Goal: Task Accomplishment & Management: Manage account settings

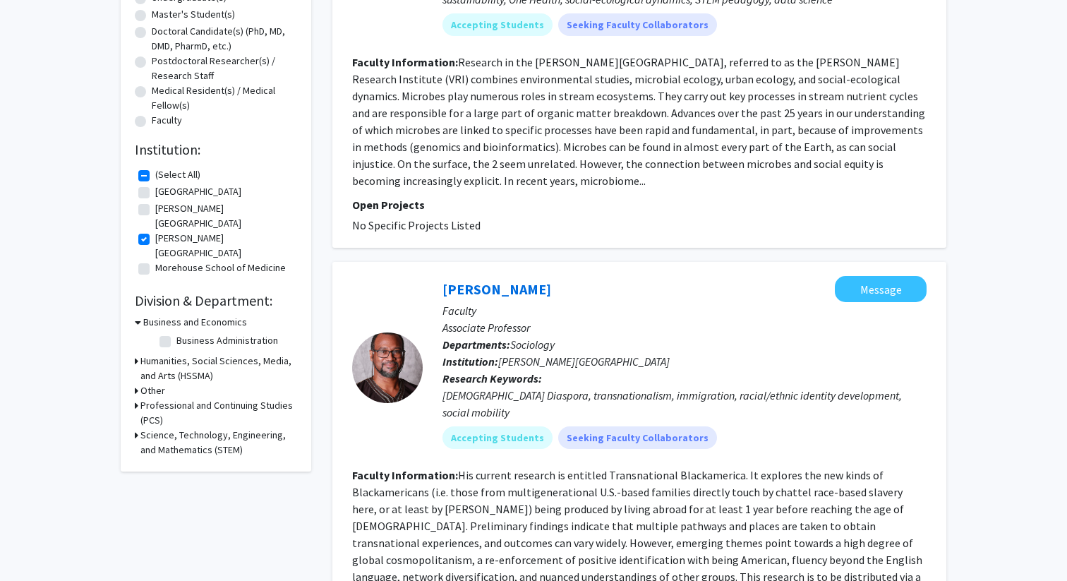
scroll to position [299, 0]
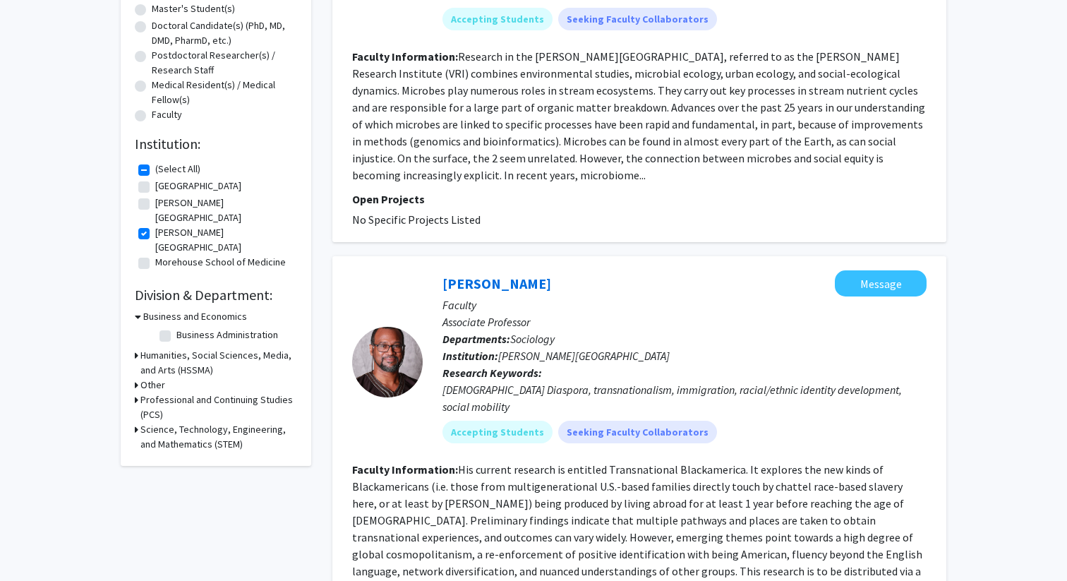
click at [235, 348] on h3 "Humanities, Social Sciences, Media, and Arts (HSSMA)" at bounding box center [218, 363] width 157 height 30
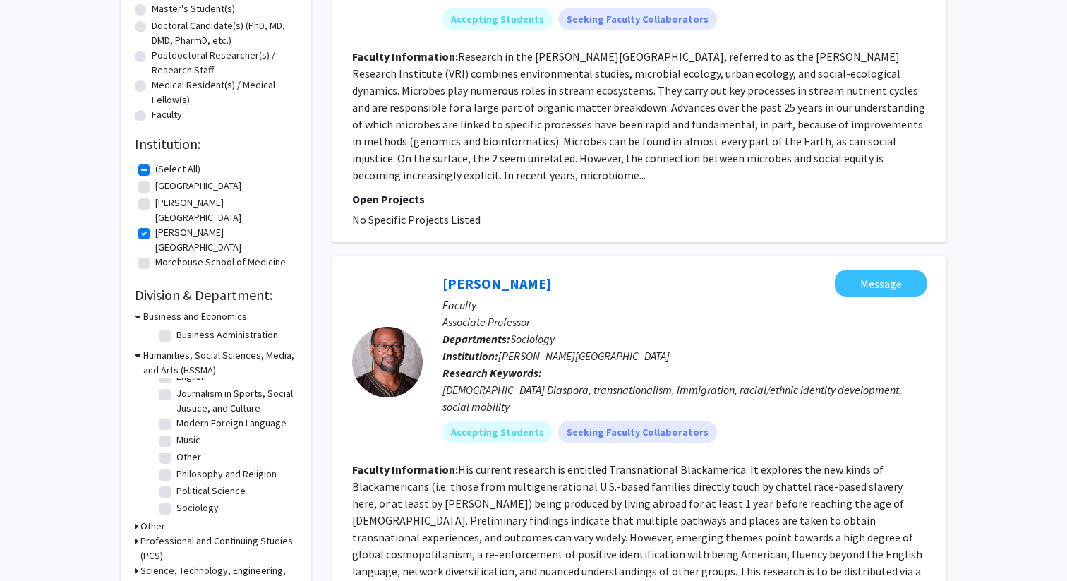
scroll to position [82, 0]
click at [191, 511] on label "Visual Art" at bounding box center [195, 518] width 39 height 15
click at [186, 511] on input "Visual Art" at bounding box center [180, 515] width 9 height 9
checkbox input "true"
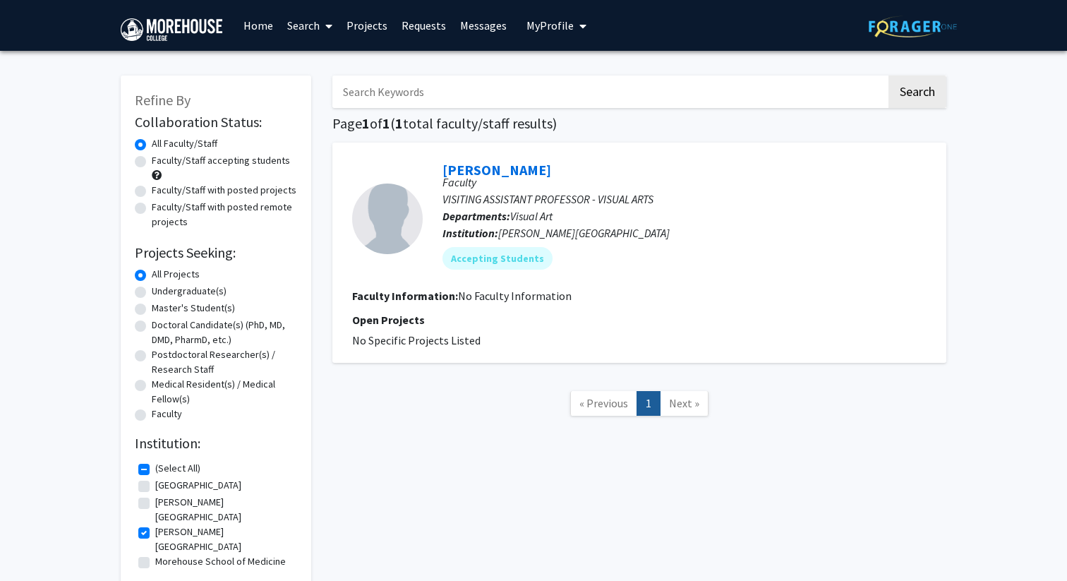
click at [463, 102] on input "Search Keywords" at bounding box center [609, 91] width 554 height 32
click at [363, 407] on nav "« Previous 1 Next »" at bounding box center [639, 405] width 614 height 57
click at [681, 406] on span "Next »" at bounding box center [684, 403] width 30 height 14
click at [272, 32] on link "Home" at bounding box center [258, 25] width 44 height 49
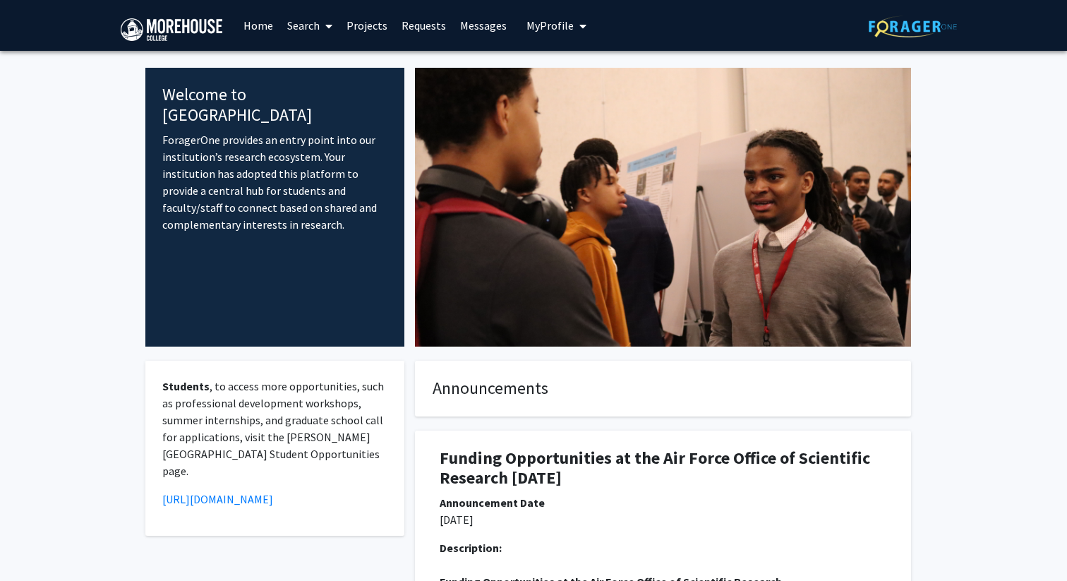
click at [373, 21] on link "Projects" at bounding box center [366, 25] width 55 height 49
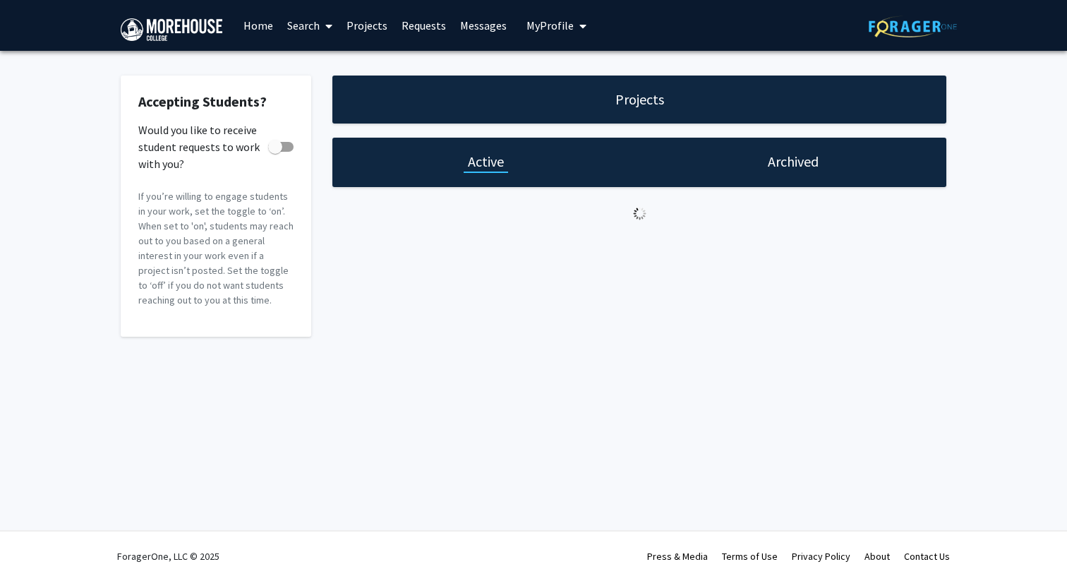
checkbox input "true"
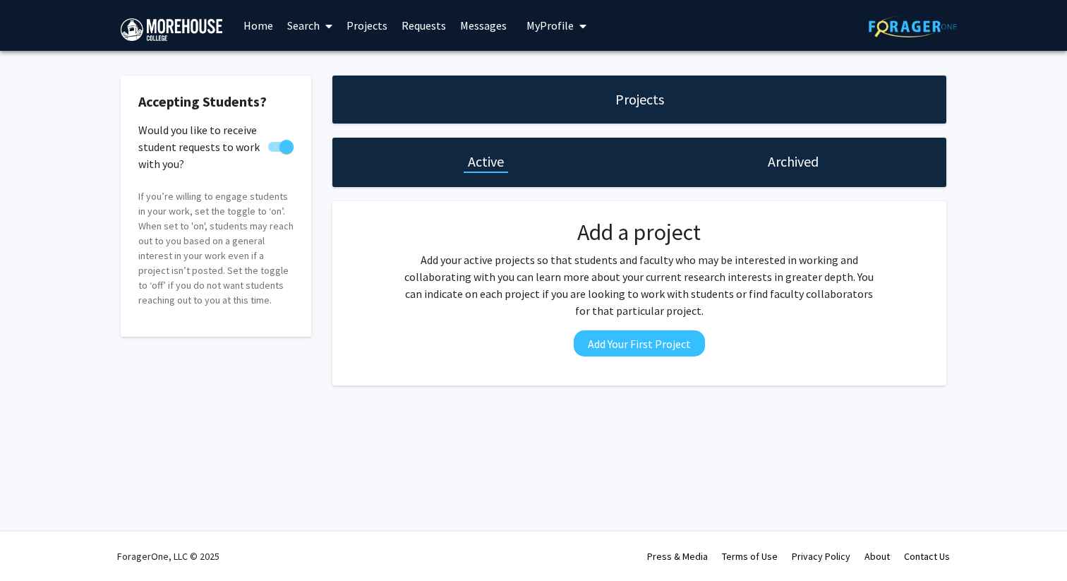
click at [402, 26] on link "Requests" at bounding box center [423, 25] width 59 height 49
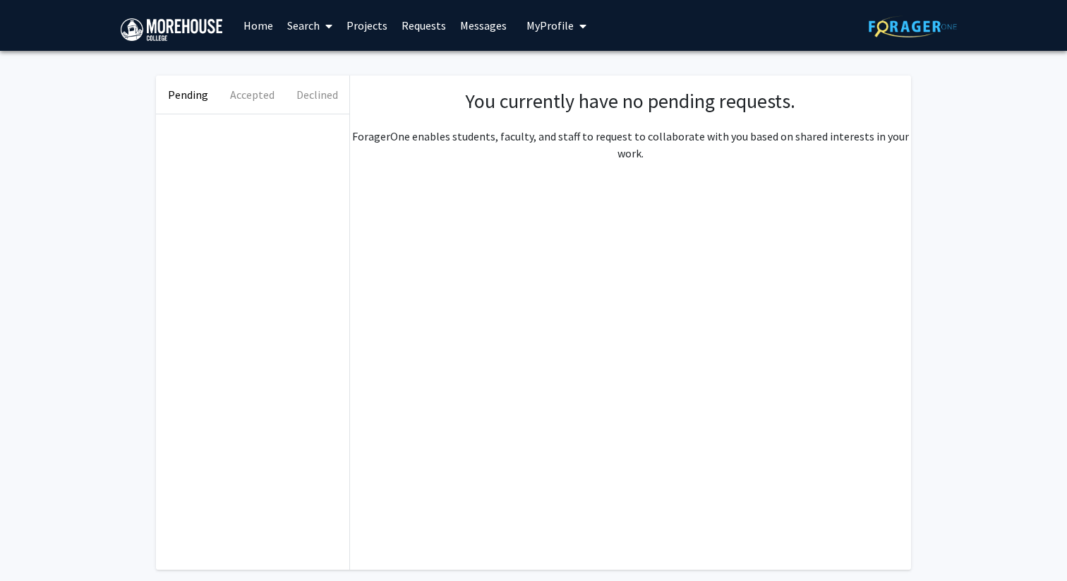
click at [311, 32] on link "Search" at bounding box center [309, 25] width 59 height 49
click at [320, 59] on span "Faculty/Staff" at bounding box center [332, 65] width 104 height 28
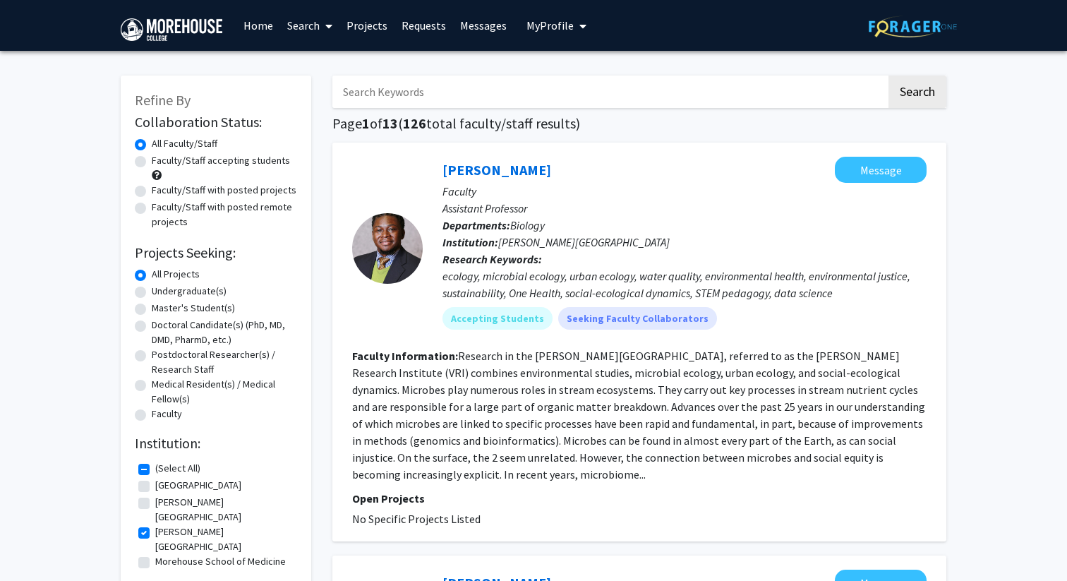
click at [495, 102] on input "Search Keywords" at bounding box center [609, 91] width 554 height 32
type input "[PERSON_NAME]"
click at [888, 75] on button "Search" at bounding box center [917, 91] width 58 height 32
checkbox input "false"
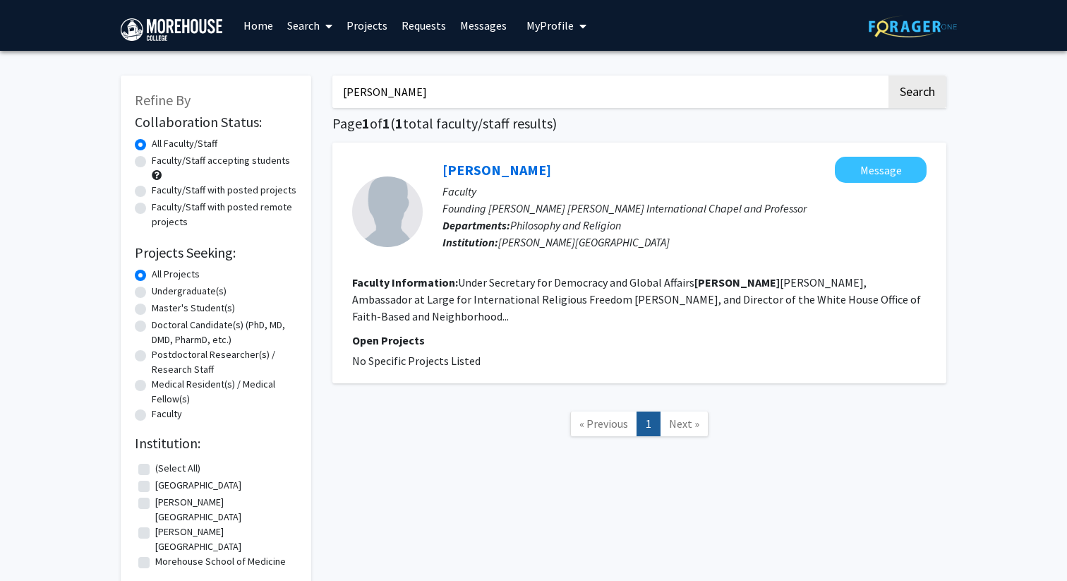
drag, startPoint x: 408, startPoint y: 95, endPoint x: 314, endPoint y: 91, distance: 93.9
click at [314, 91] on div "Refine By Collaboration Status: Collaboration Status All Faculty/Staff Collabor…" at bounding box center [533, 368] width 847 height 615
click at [888, 75] on button "Search" at bounding box center [917, 91] width 58 height 32
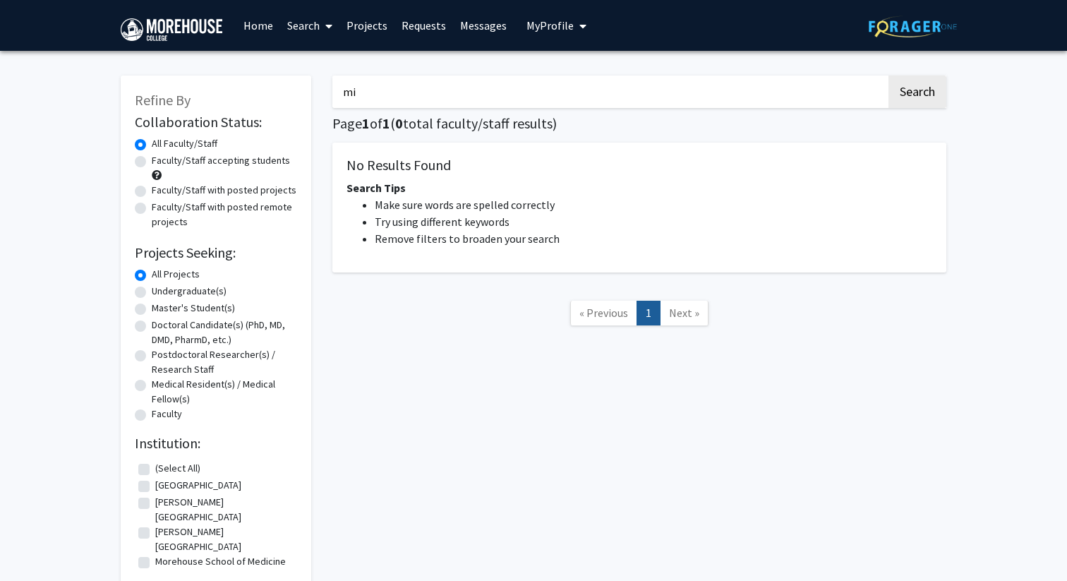
type input "m"
type input "[PERSON_NAME]"
click at [888, 75] on button "Search" at bounding box center [917, 91] width 58 height 32
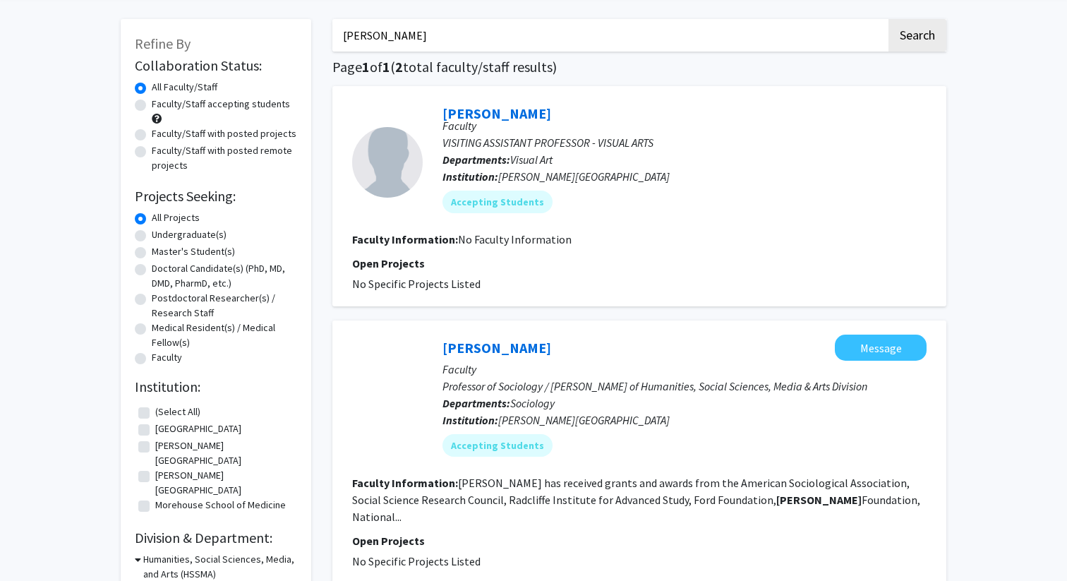
scroll to position [33, 0]
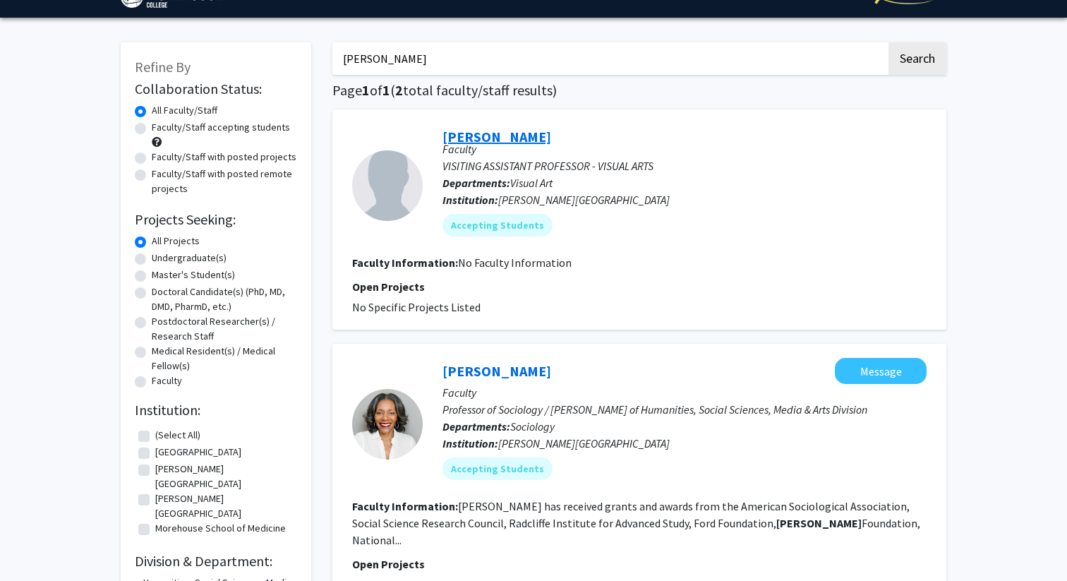
click at [495, 134] on link "[PERSON_NAME]" at bounding box center [496, 137] width 109 height 18
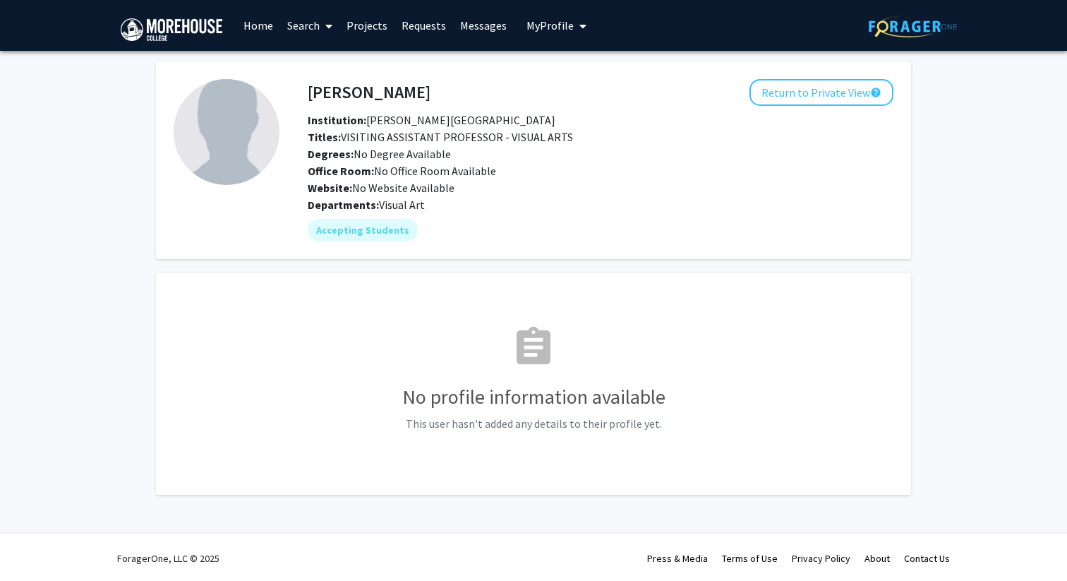
click at [556, 33] on button "My Profile" at bounding box center [556, 25] width 68 height 51
click at [579, 64] on span "[PERSON_NAME]" at bounding box center [613, 66] width 85 height 16
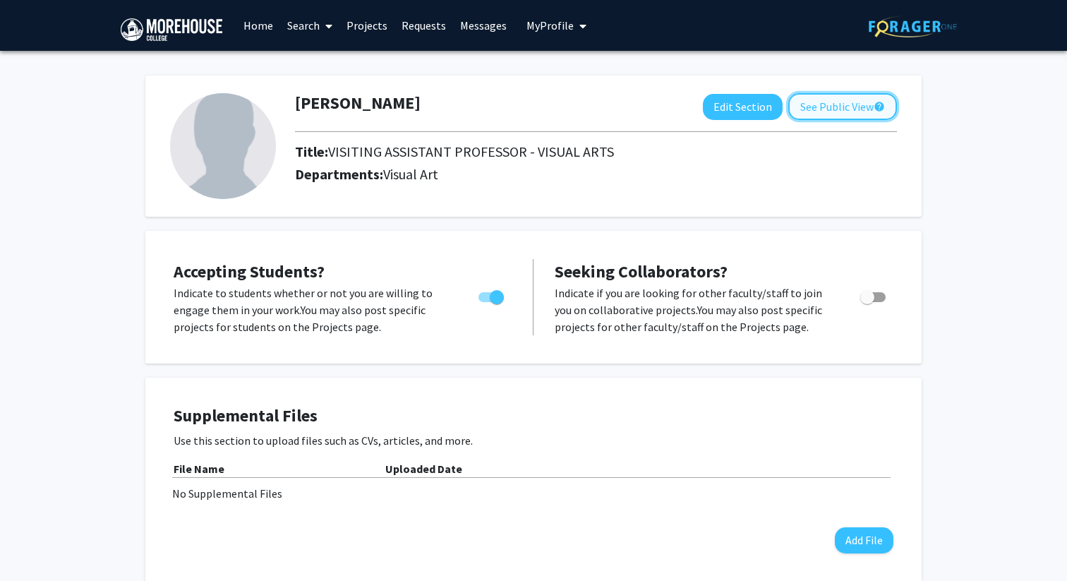
click at [855, 112] on button "See Public View help" at bounding box center [842, 106] width 109 height 27
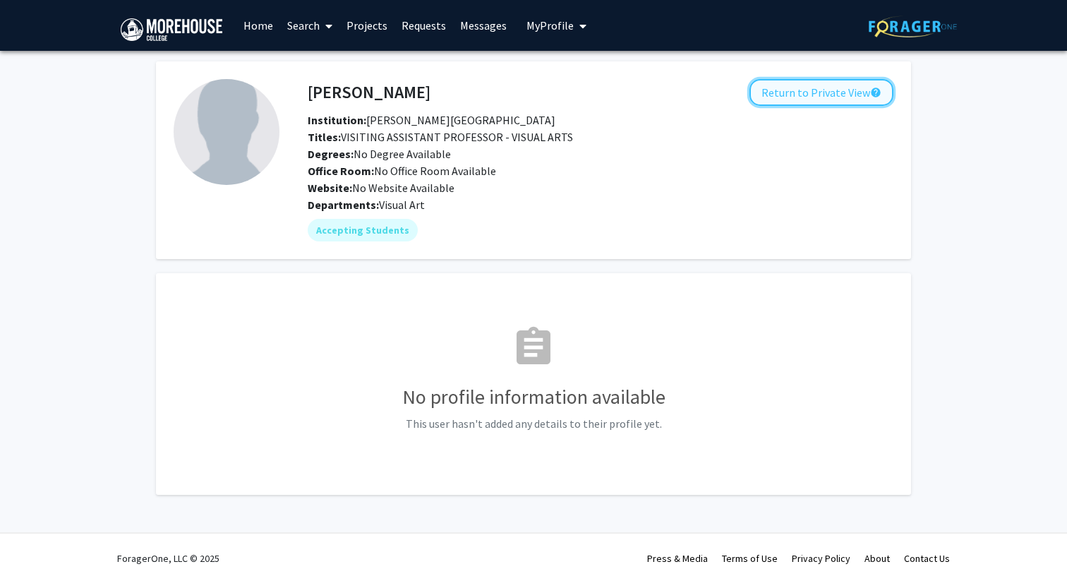
click at [782, 93] on button "Return to Private View help" at bounding box center [821, 92] width 144 height 27
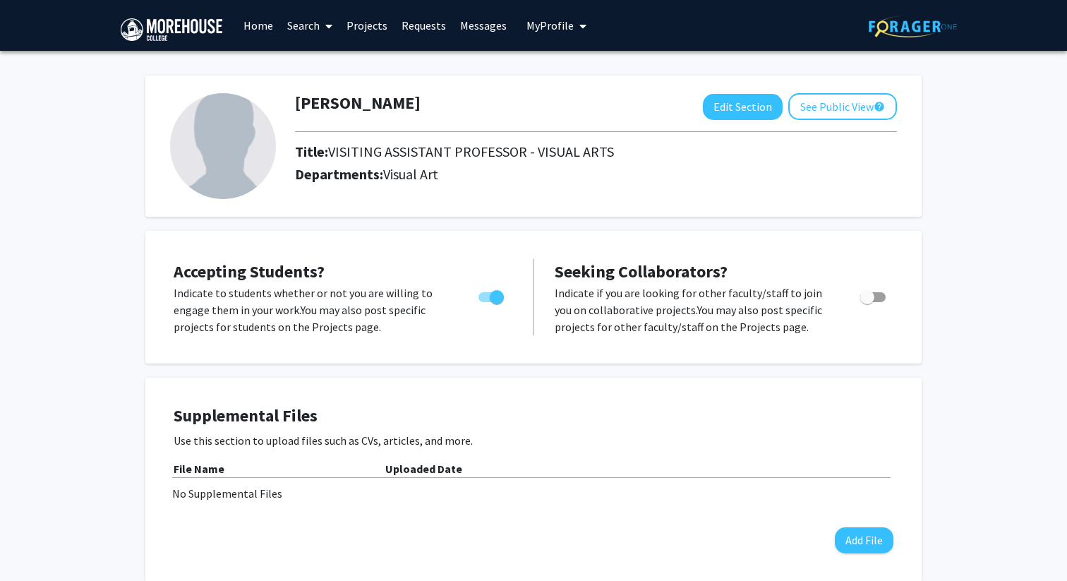
click at [221, 147] on img at bounding box center [223, 146] width 106 height 106
click at [758, 109] on button "Edit Section" at bounding box center [743, 107] width 80 height 26
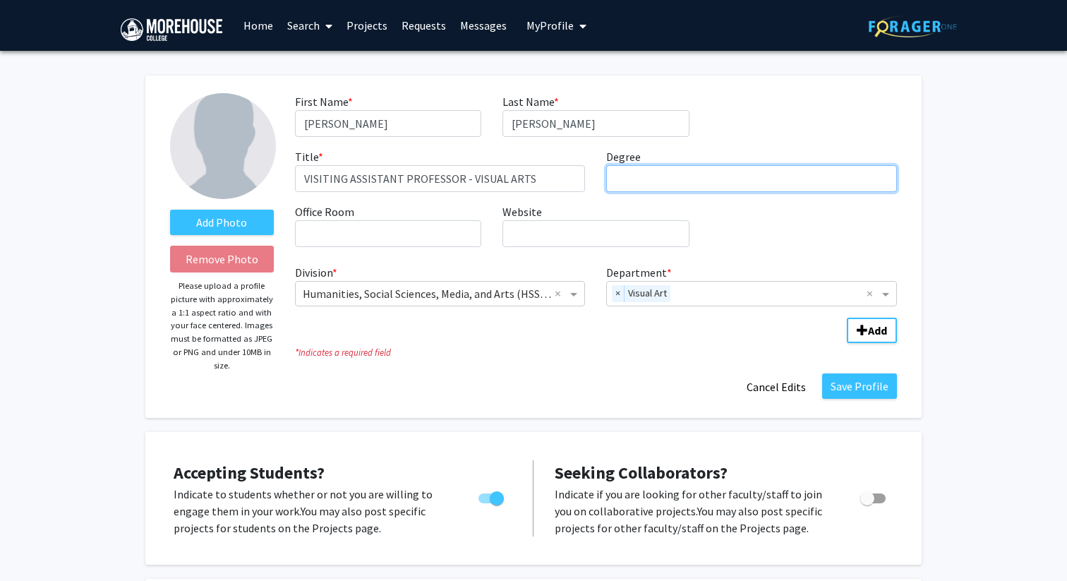
click at [645, 183] on input "Degree required" at bounding box center [751, 178] width 291 height 27
click at [312, 27] on link "Search" at bounding box center [309, 25] width 59 height 49
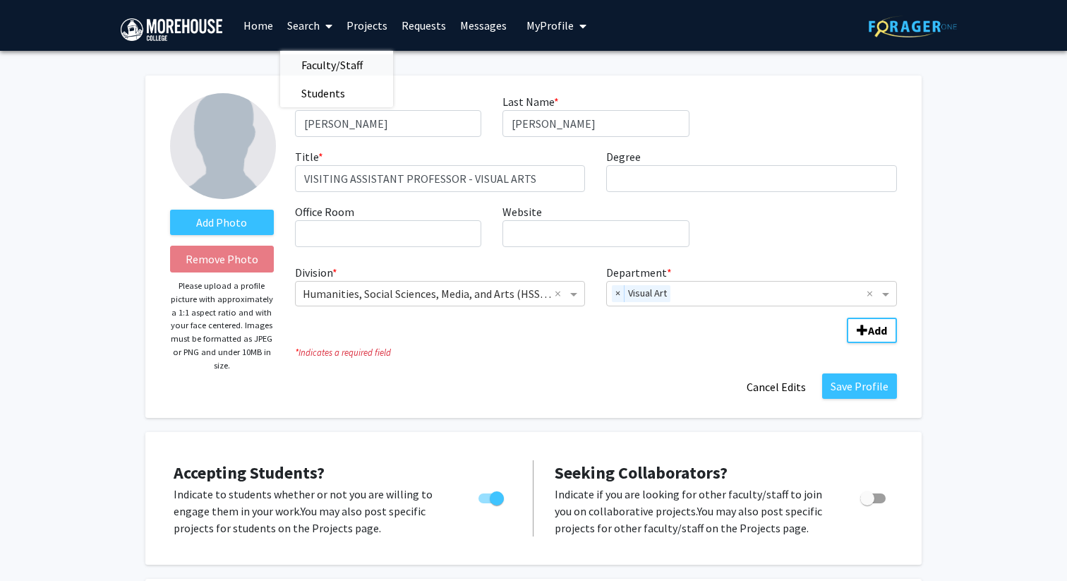
click at [317, 60] on span "Faculty/Staff" at bounding box center [332, 65] width 104 height 28
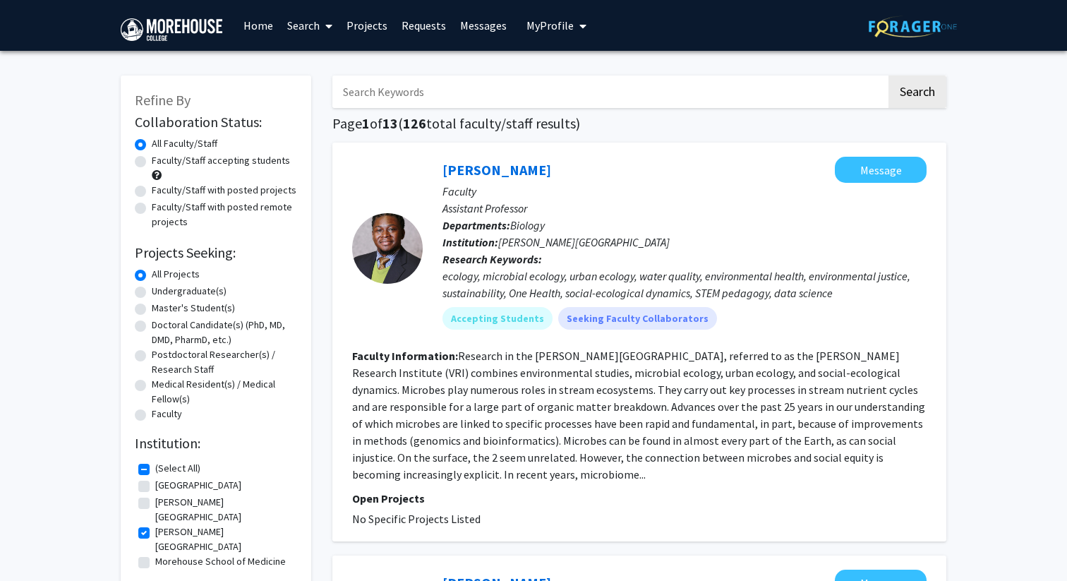
click at [253, 26] on link "Home" at bounding box center [258, 25] width 44 height 49
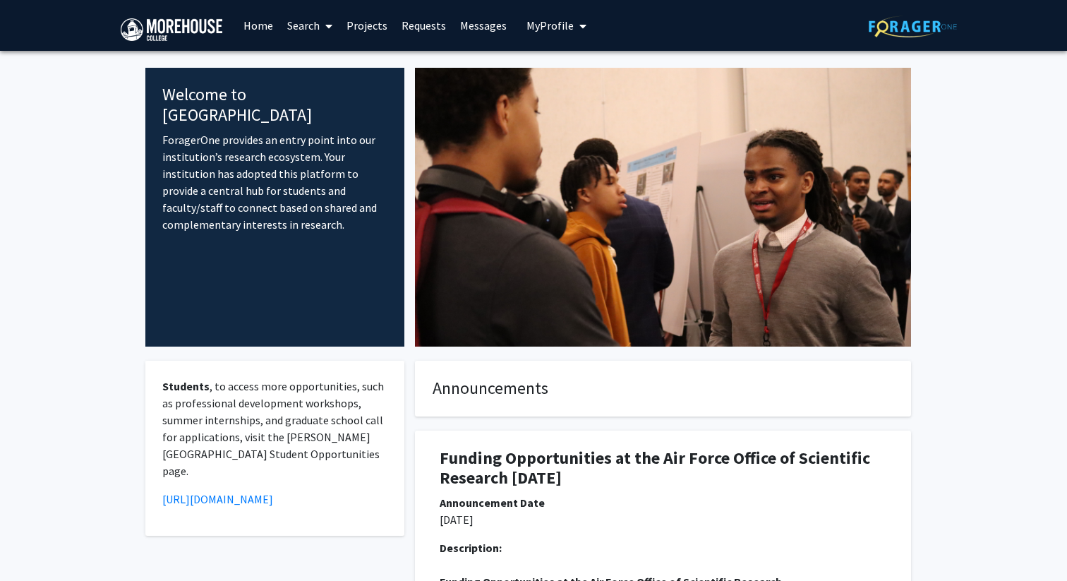
drag, startPoint x: 161, startPoint y: 92, endPoint x: 317, endPoint y: 219, distance: 201.6
click at [317, 219] on div "Welcome to ForagerOne ForagerOne provides an entry point into our institution’s…" at bounding box center [274, 207] width 259 height 279
copy div "Welcome to ForagerOne ForagerOne provides an entry point into our institution’s…"
click at [377, 27] on link "Projects" at bounding box center [366, 25] width 55 height 49
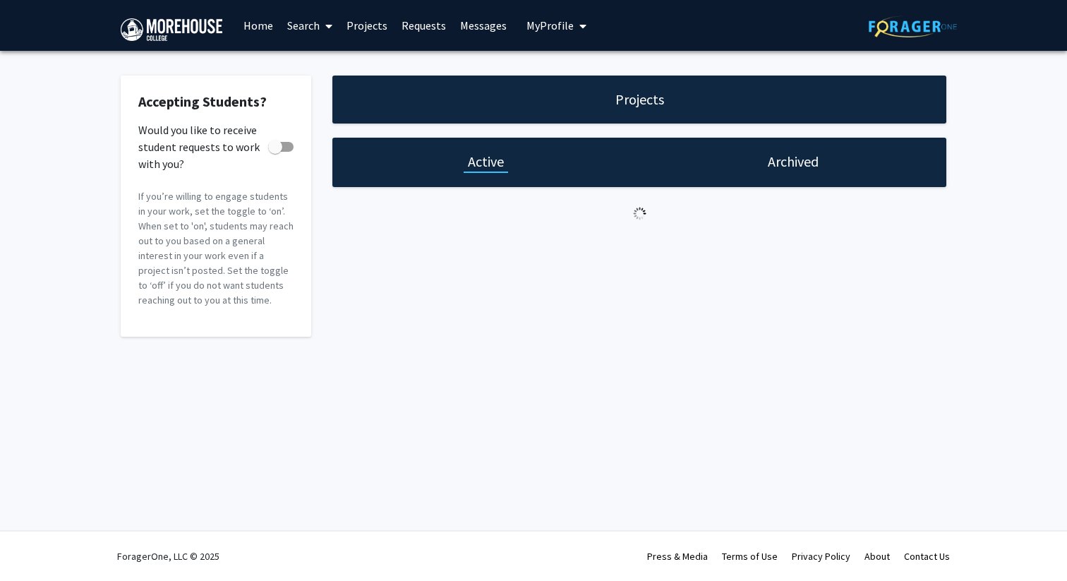
checkbox input "true"
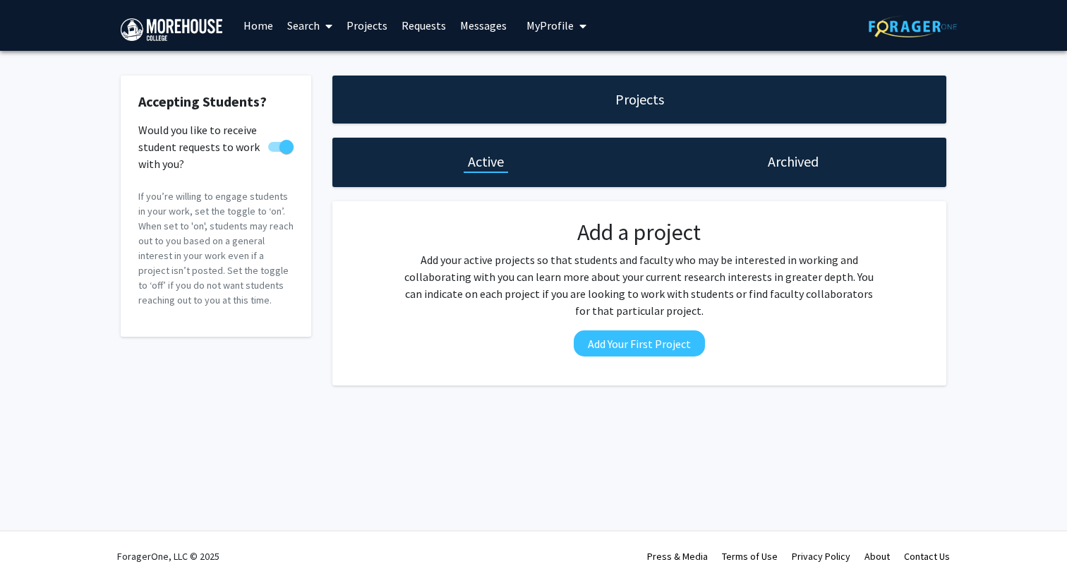
click at [301, 23] on link "Search" at bounding box center [309, 25] width 59 height 49
click at [332, 57] on span "Faculty/Staff" at bounding box center [332, 65] width 104 height 28
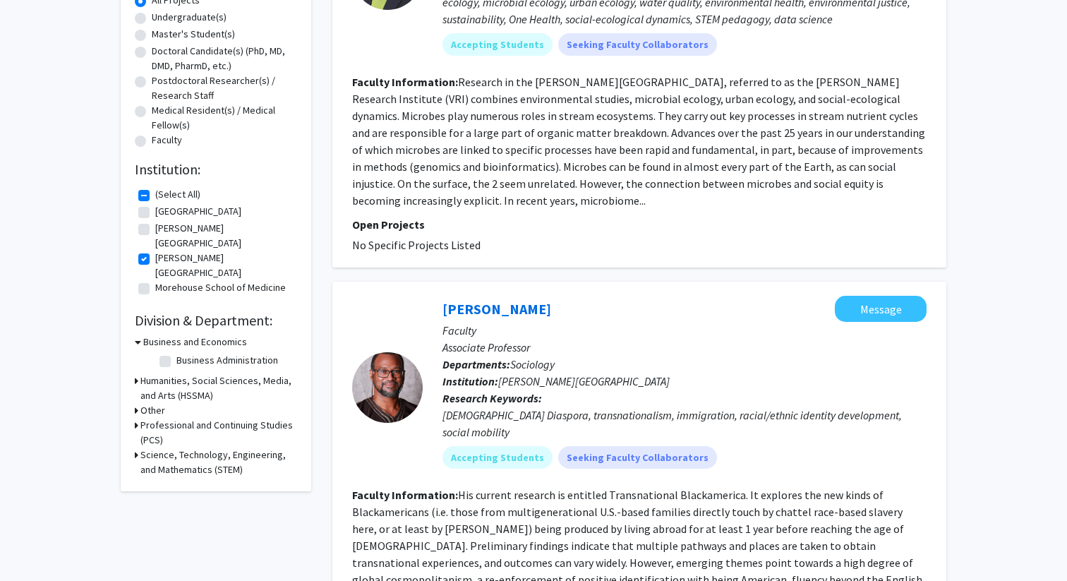
scroll to position [272, 0]
click at [157, 375] on h3 "Humanities, Social Sciences, Media, and Arts (HSSMA)" at bounding box center [218, 390] width 157 height 30
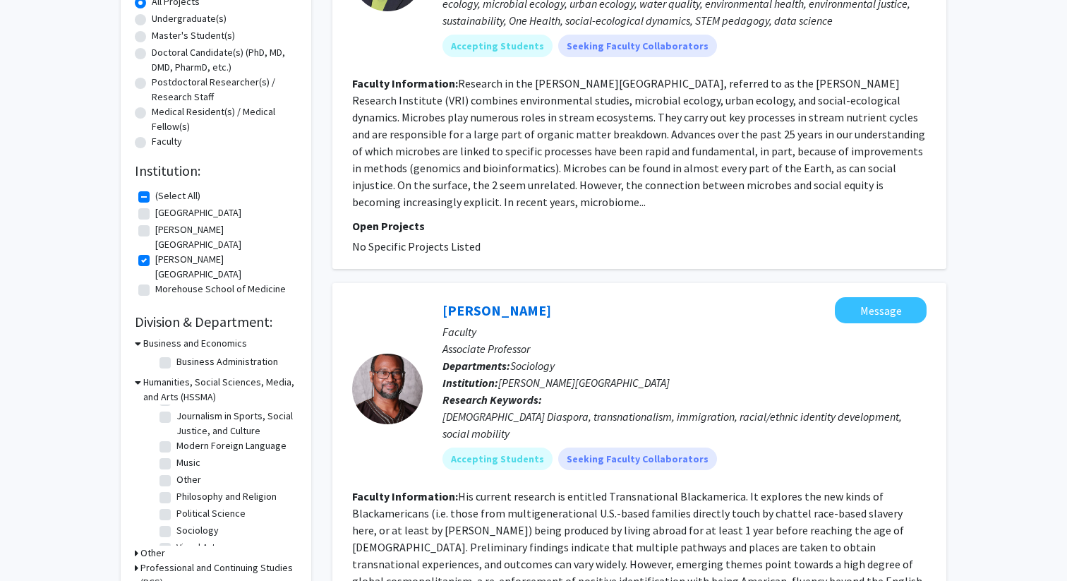
scroll to position [82, 0]
click at [176, 538] on label "Visual Art" at bounding box center [195, 545] width 39 height 15
click at [176, 538] on input "Visual Art" at bounding box center [180, 542] width 9 height 9
checkbox input "true"
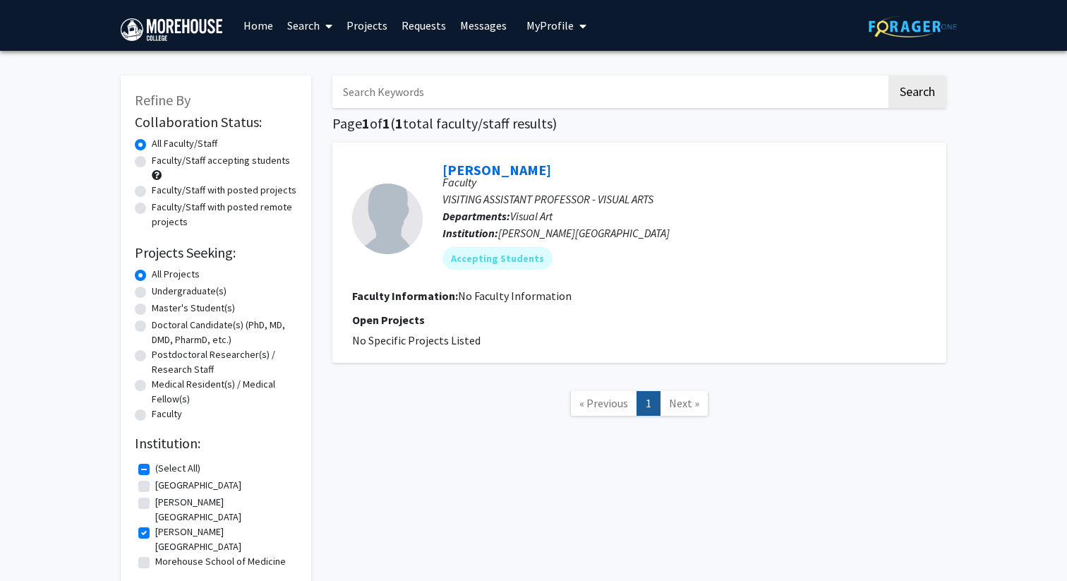
click at [835, 484] on div "Search Page 1 of 1 ( 1 total faculty/staff results) [PERSON_NAME] Faculty VISIT…" at bounding box center [639, 368] width 635 height 615
click at [262, 29] on link "Home" at bounding box center [258, 25] width 44 height 49
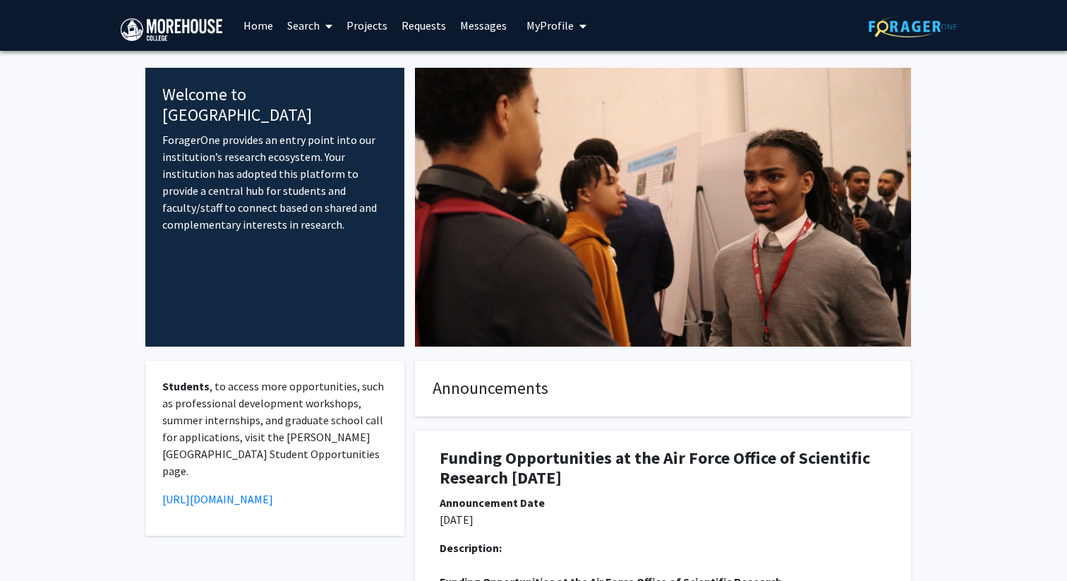
click at [418, 24] on link "Requests" at bounding box center [423, 25] width 59 height 49
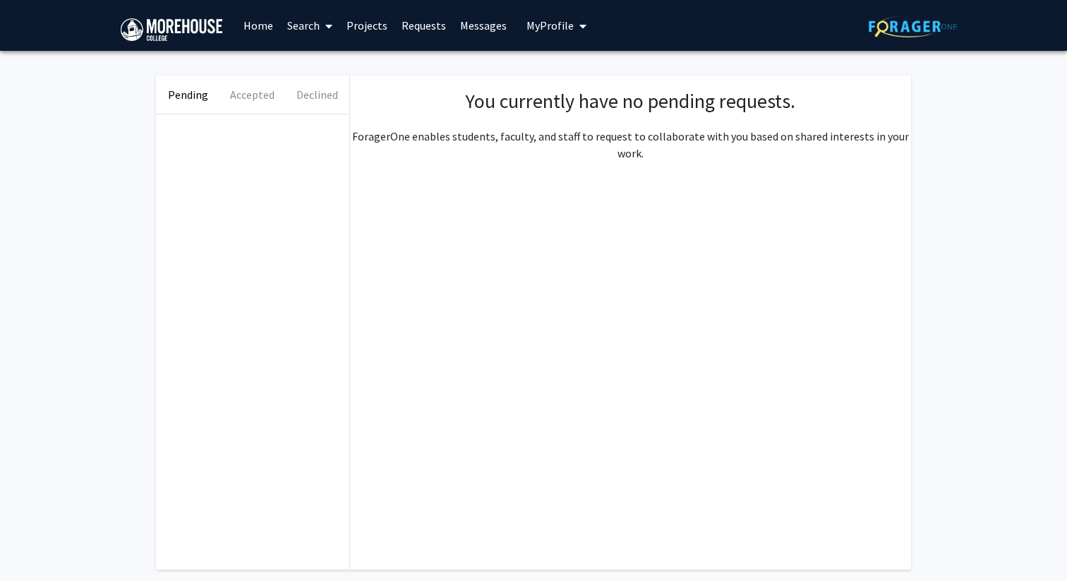
click at [360, 25] on link "Projects" at bounding box center [366, 25] width 55 height 49
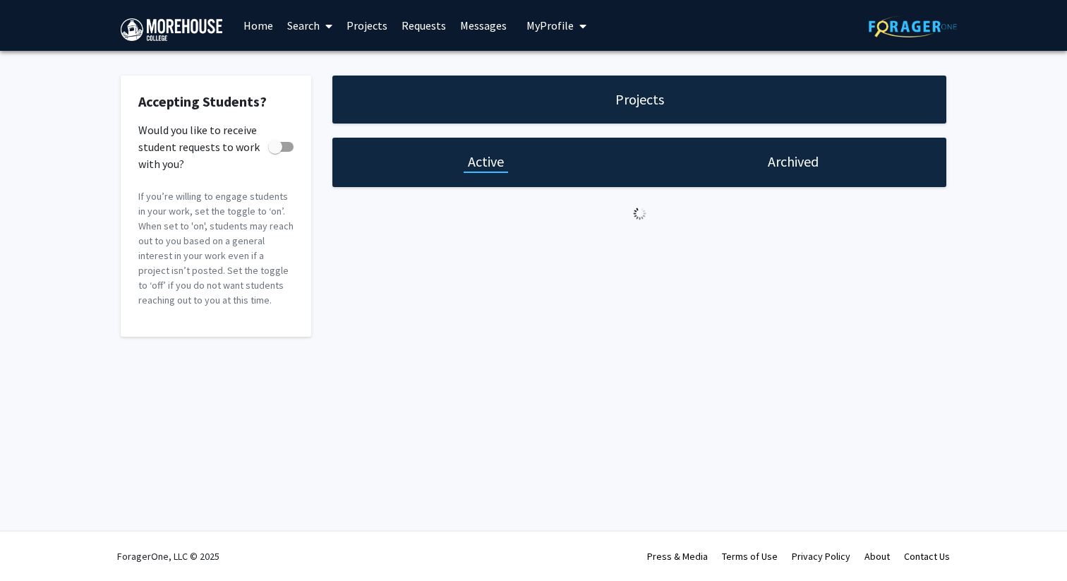
checkbox input "true"
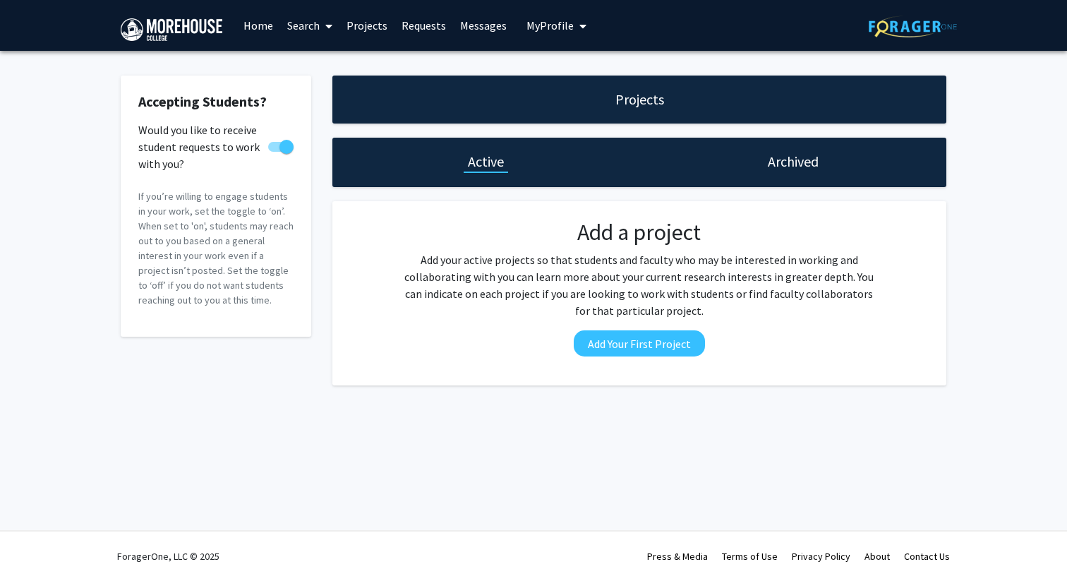
click at [310, 28] on link "Search" at bounding box center [309, 25] width 59 height 49
click at [322, 55] on span "Faculty/Staff" at bounding box center [332, 65] width 104 height 28
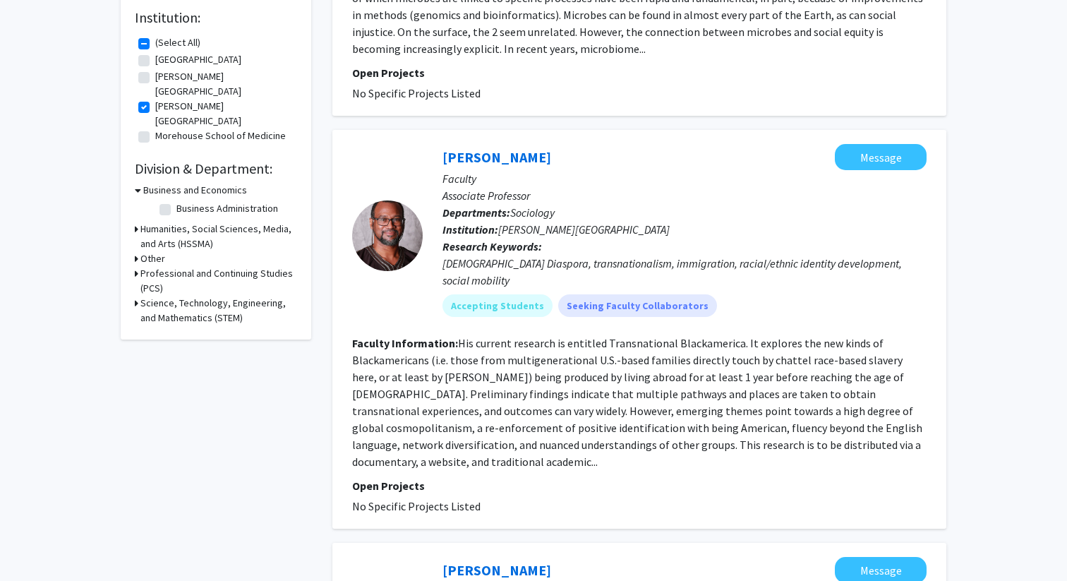
scroll to position [428, 0]
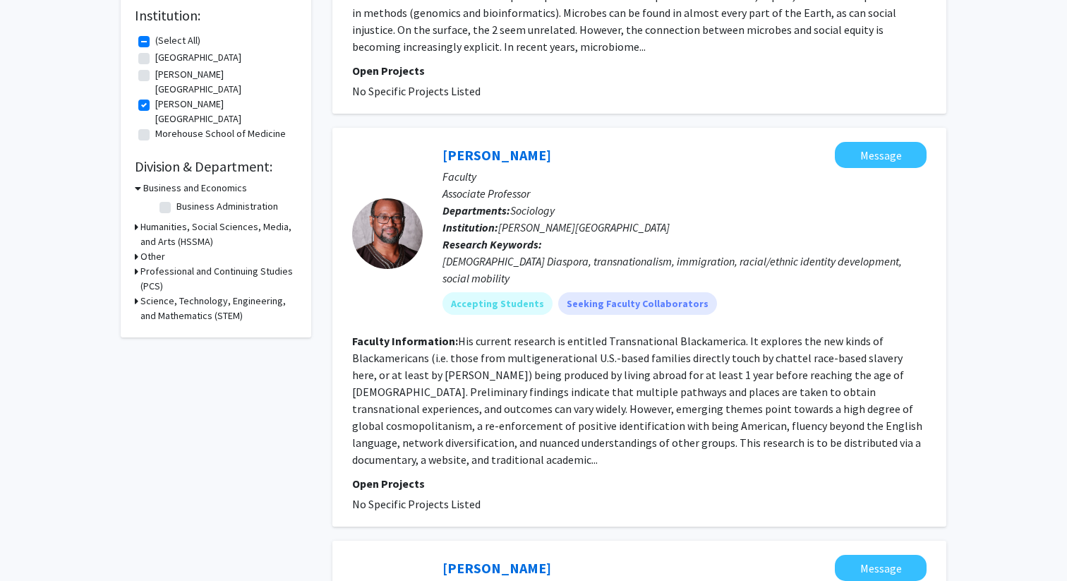
click at [171, 219] on h3 "Humanities, Social Sciences, Media, and Arts (HSSMA)" at bounding box center [218, 234] width 157 height 30
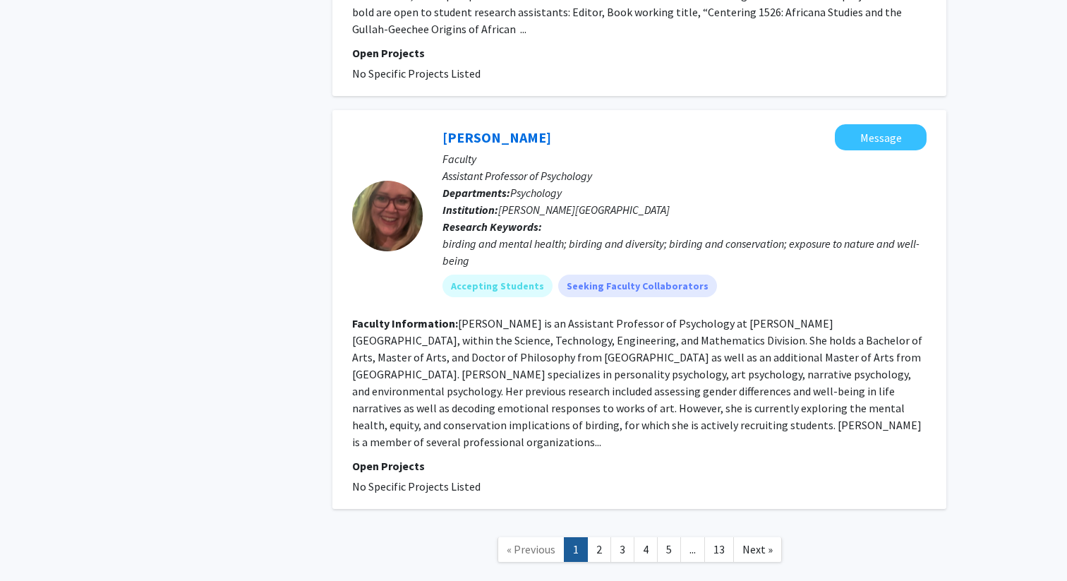
scroll to position [3475, 0]
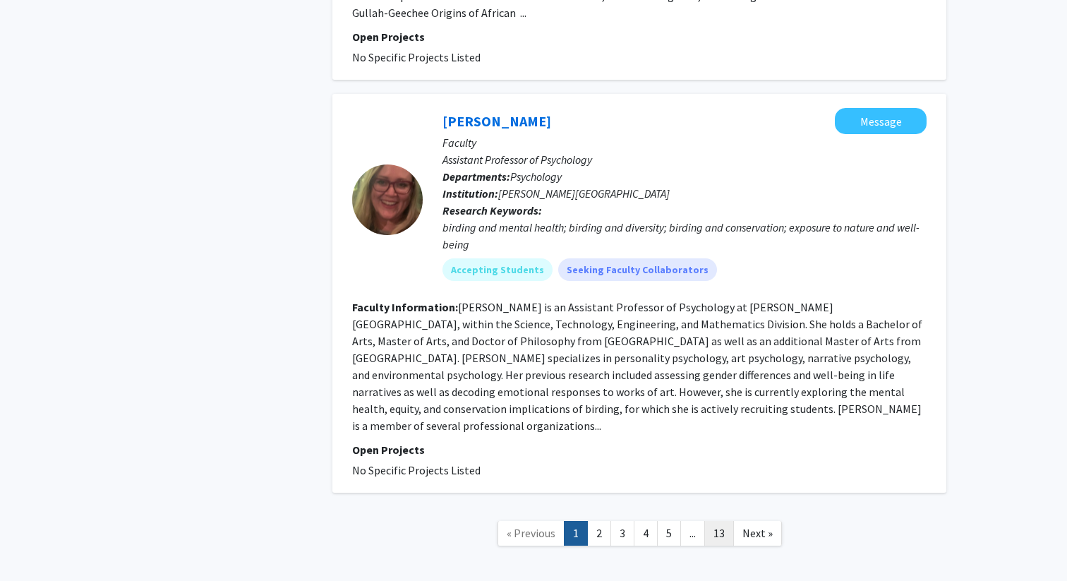
click at [724, 521] on link "13" at bounding box center [719, 533] width 30 height 25
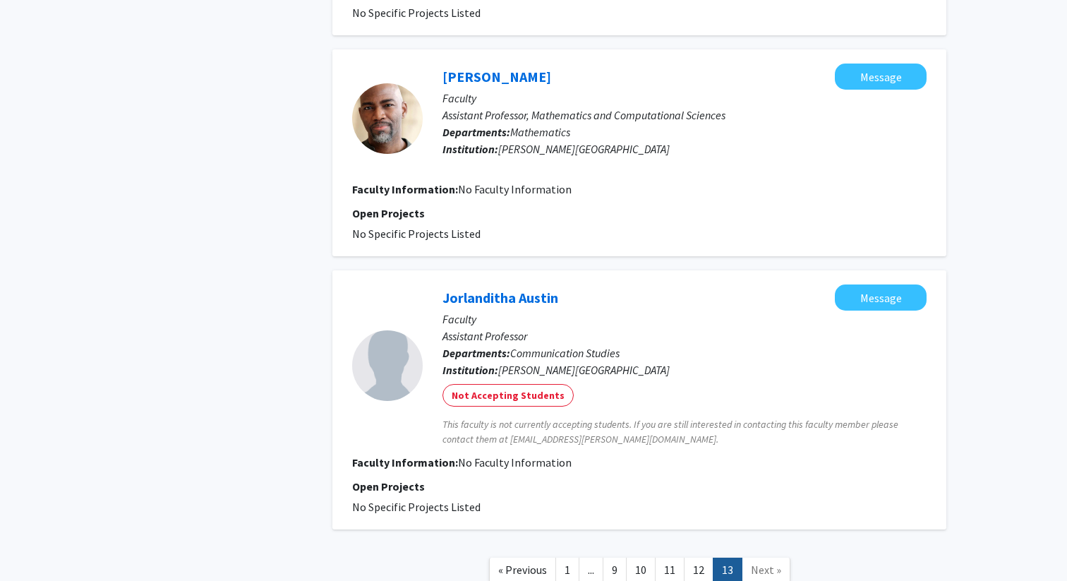
scroll to position [1182, 0]
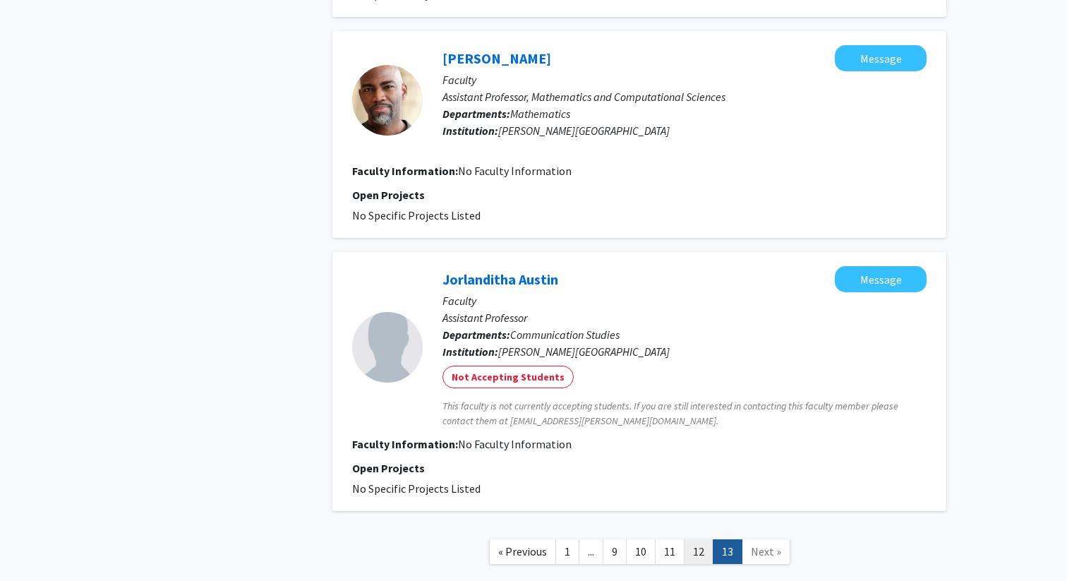
click at [696, 539] on link "12" at bounding box center [699, 551] width 30 height 25
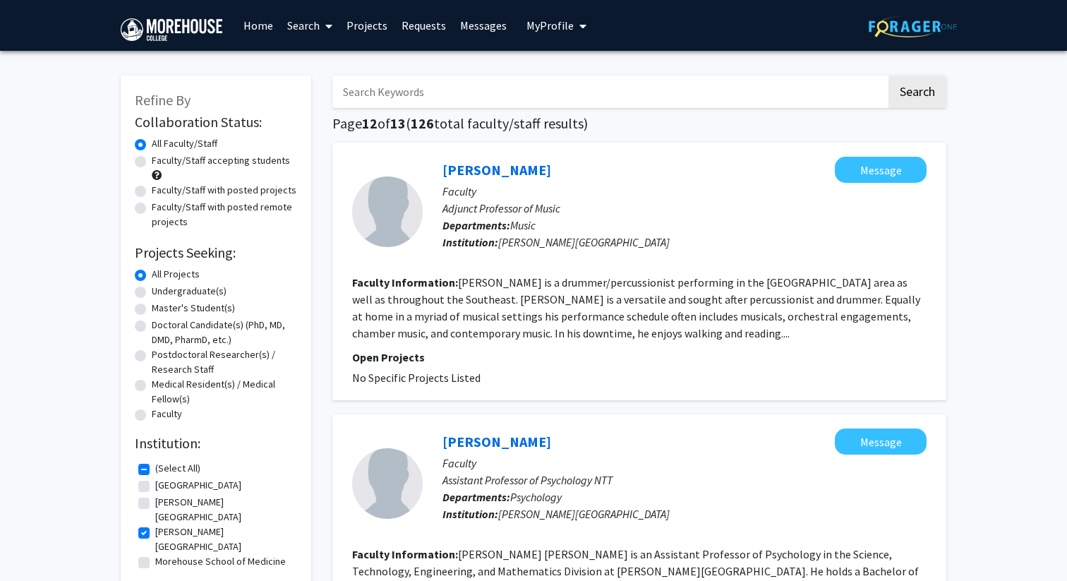
click at [398, 92] on input "Search Keywords" at bounding box center [609, 91] width 554 height 32
type input "ifeanyi"
click at [888, 75] on button "Search" at bounding box center [917, 91] width 58 height 32
checkbox input "false"
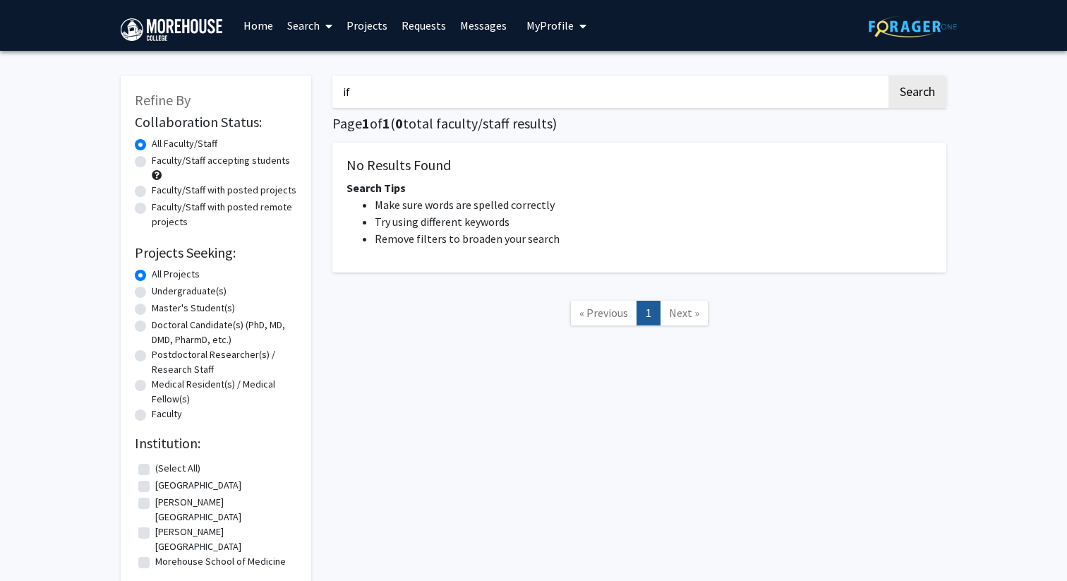
type input "i"
click at [888, 75] on button "Search" at bounding box center [917, 91] width 58 height 32
type input "I"
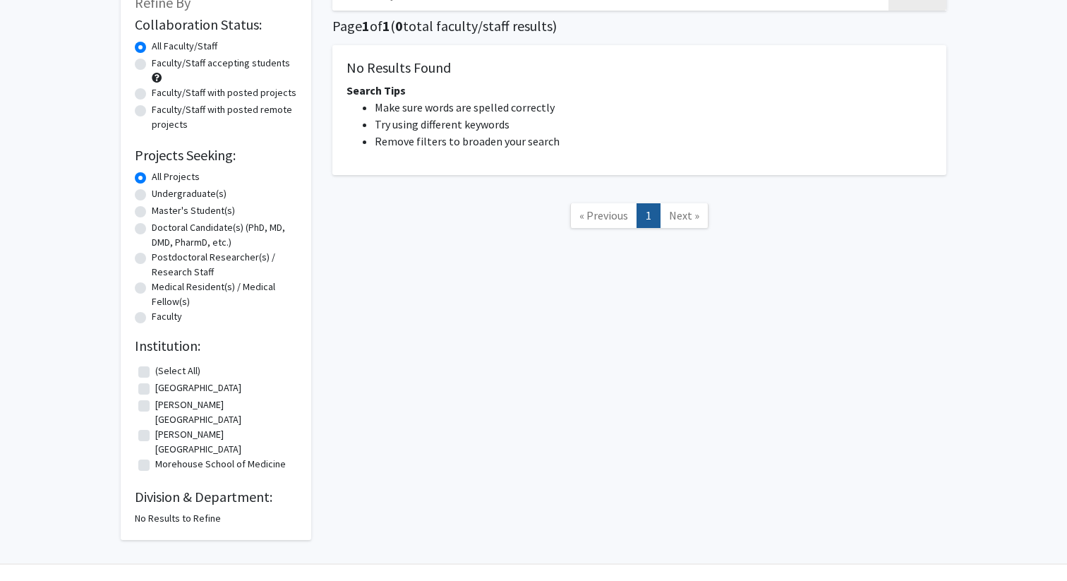
scroll to position [99, 0]
click at [155, 425] on label "[PERSON_NAME][GEOGRAPHIC_DATA]" at bounding box center [224, 440] width 138 height 30
click at [155, 425] on input "[PERSON_NAME][GEOGRAPHIC_DATA]" at bounding box center [159, 429] width 9 height 9
checkbox input "true"
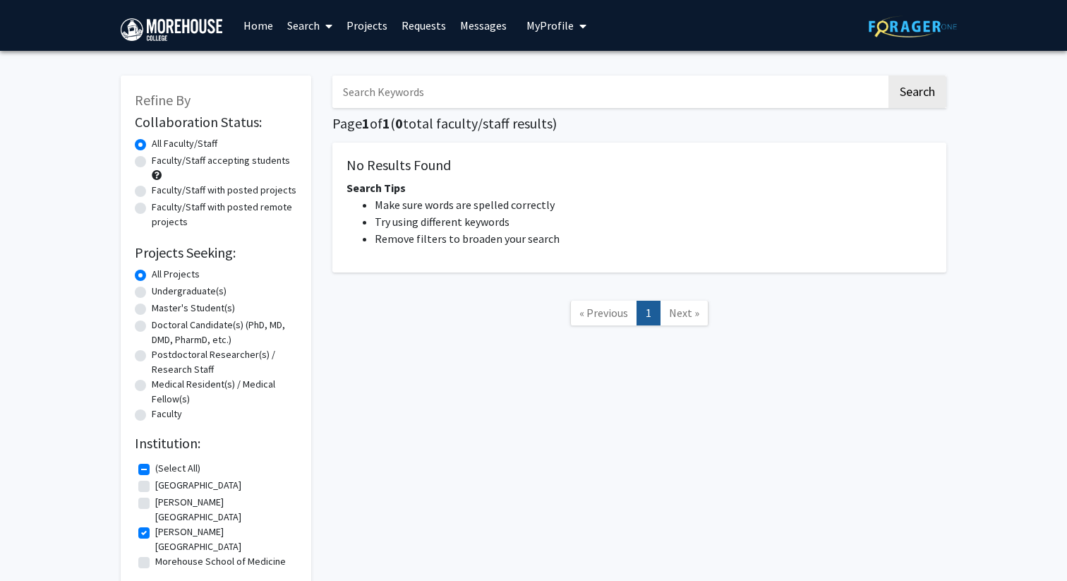
click at [523, 219] on li "Try using different keywords" at bounding box center [653, 221] width 557 height 17
click at [466, 84] on input "Search Keywords" at bounding box center [609, 91] width 554 height 32
type input "[PERSON_NAME]"
click at [888, 75] on button "Search" at bounding box center [917, 91] width 58 height 32
checkbox input "false"
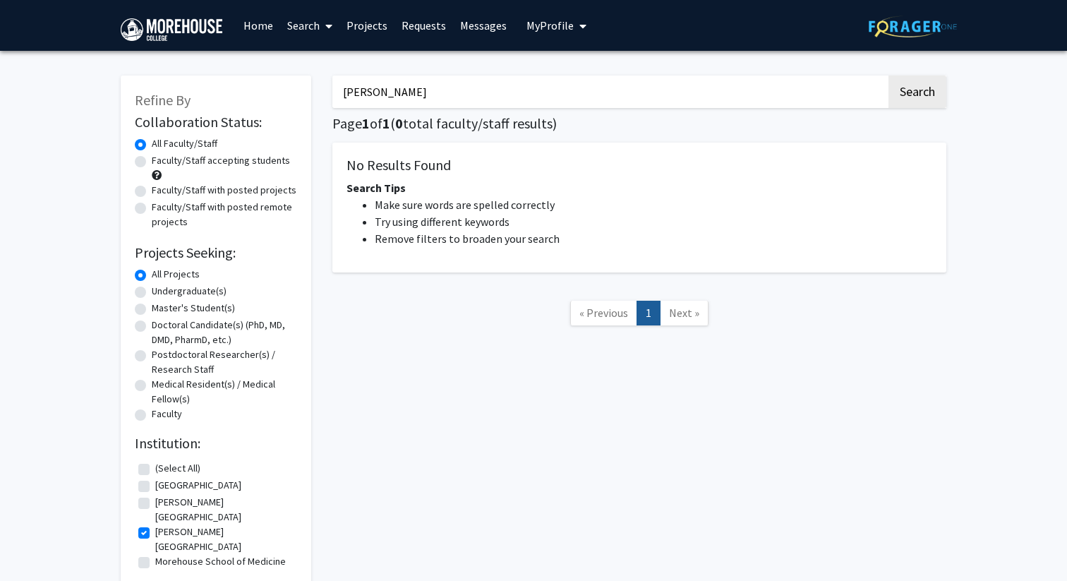
checkbox input "false"
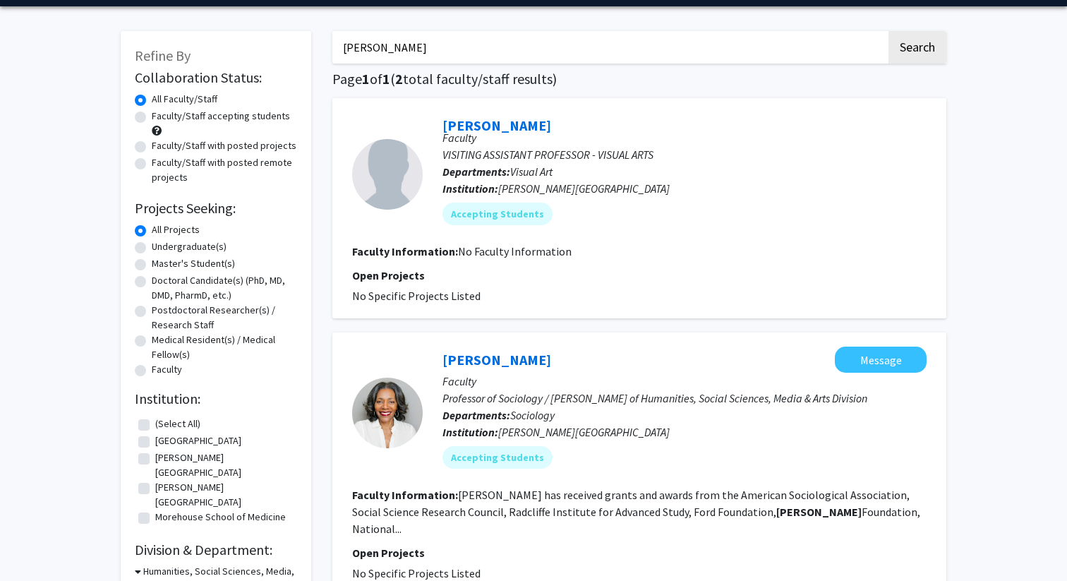
scroll to position [46, 0]
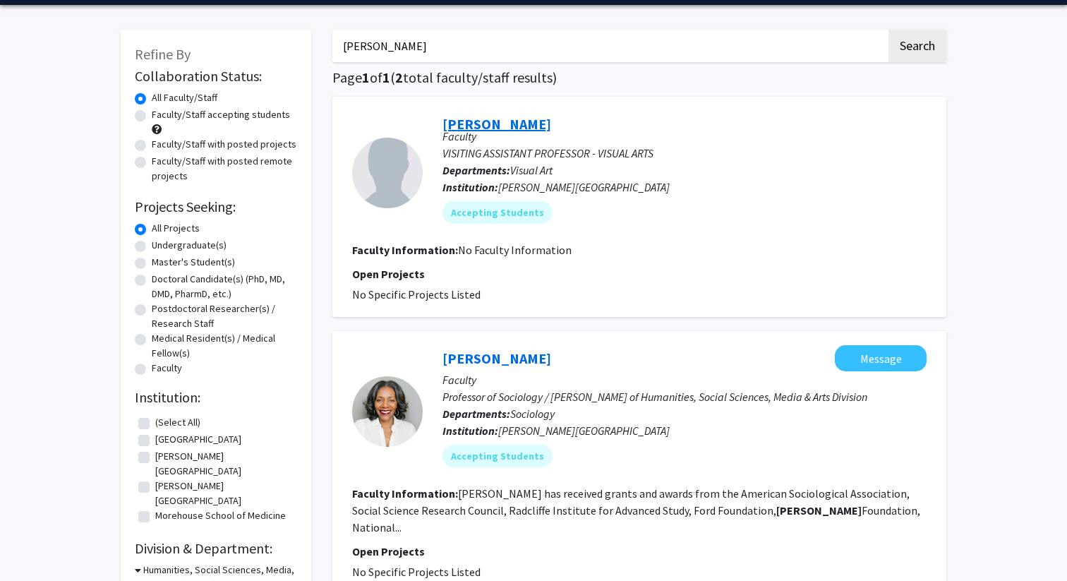
click at [508, 124] on link "[PERSON_NAME]" at bounding box center [496, 124] width 109 height 18
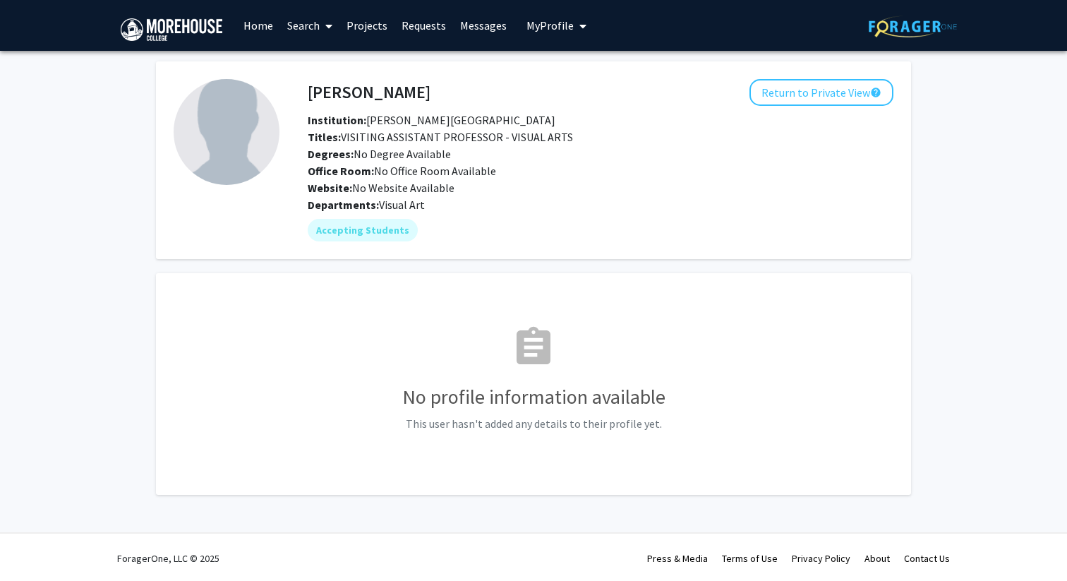
click at [249, 30] on link "Home" at bounding box center [258, 25] width 44 height 49
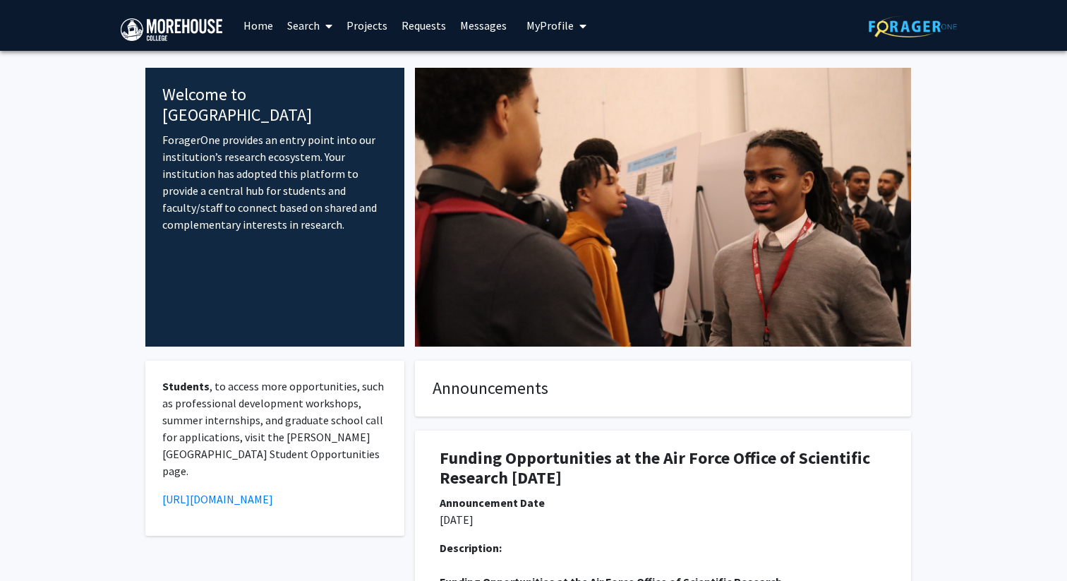
click at [427, 28] on link "Requests" at bounding box center [423, 25] width 59 height 49
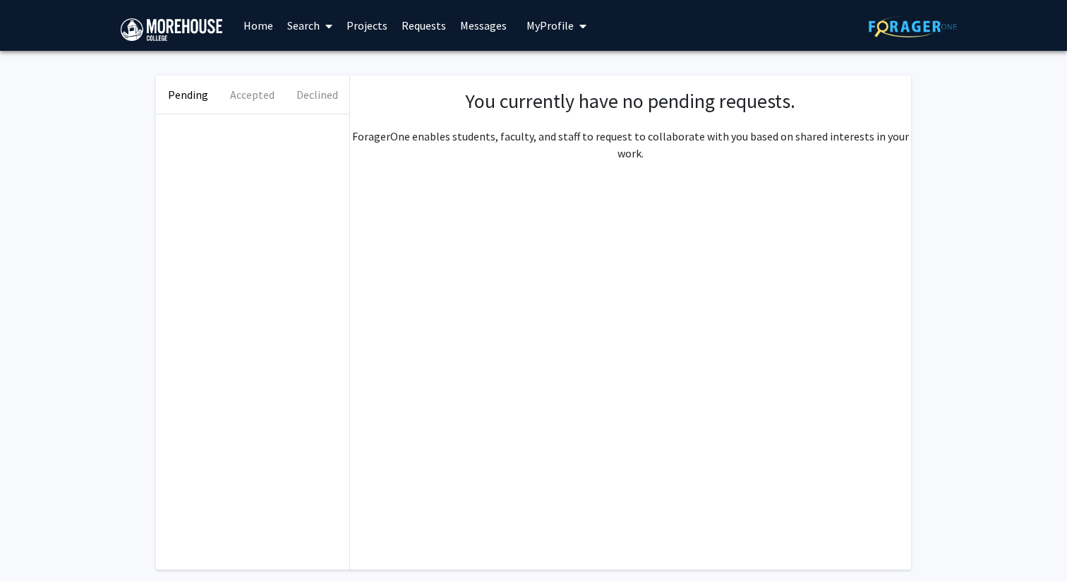
click at [483, 28] on link "Messages" at bounding box center [483, 25] width 61 height 49
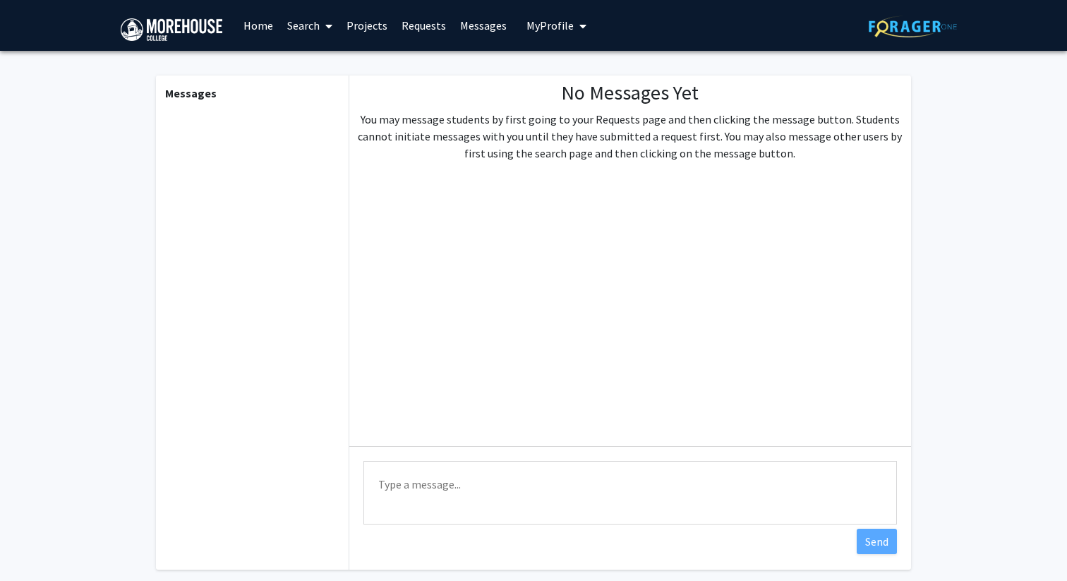
click at [531, 28] on span "My Profile" at bounding box center [549, 25] width 47 height 14
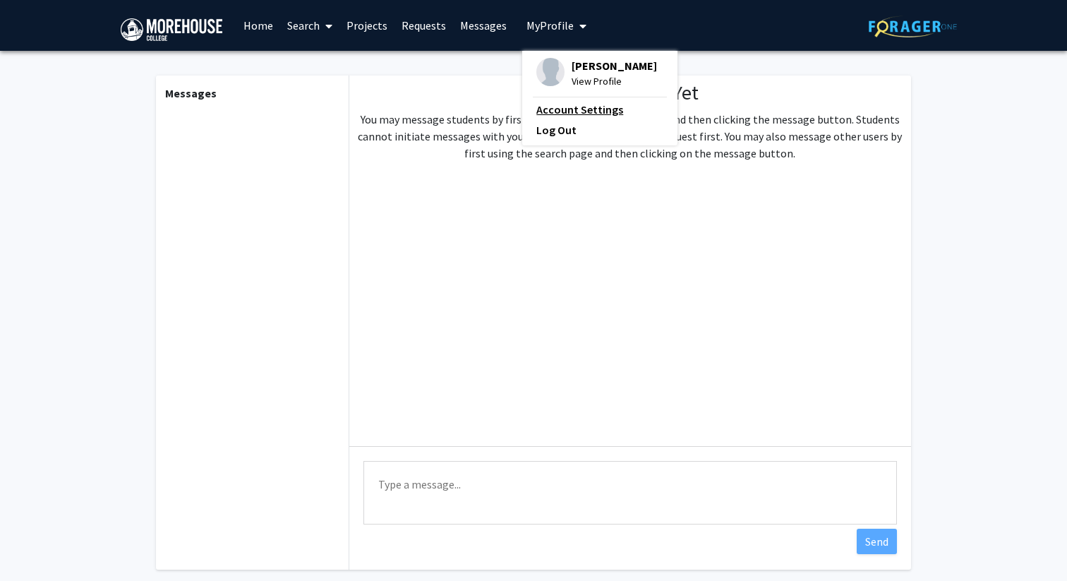
click at [546, 110] on link "Account Settings" at bounding box center [599, 109] width 127 height 17
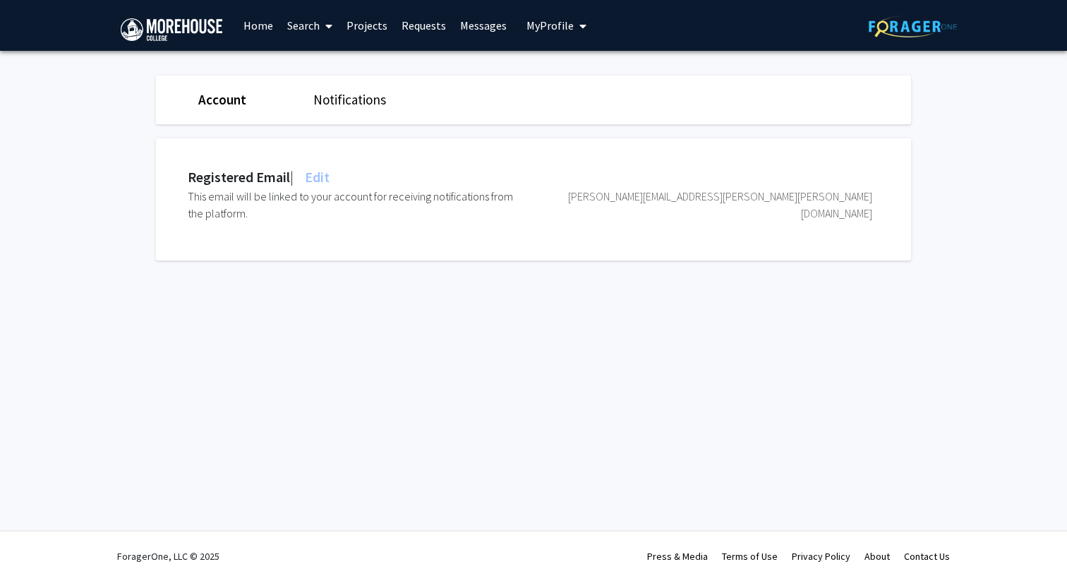
click at [353, 95] on link "Notifications" at bounding box center [349, 99] width 73 height 17
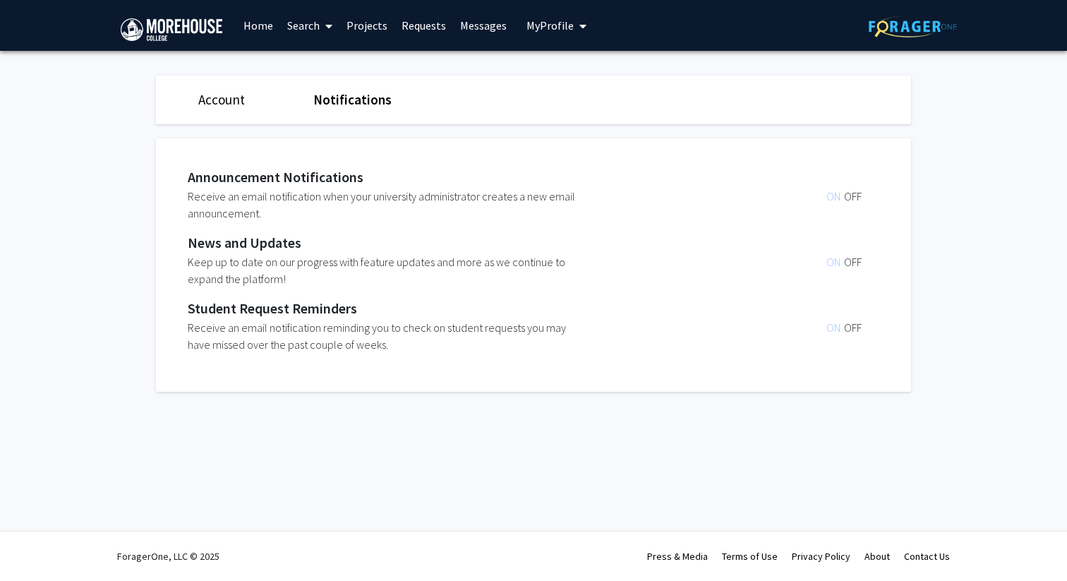
click at [835, 198] on span "ON" at bounding box center [835, 196] width 18 height 14
click at [828, 268] on div "ON OFF" at bounding box center [729, 270] width 285 height 34
